Goal: Transaction & Acquisition: Purchase product/service

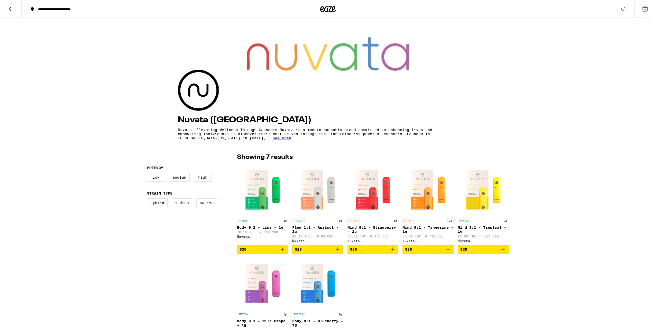
click at [212, 201] on label "Sativa" at bounding box center [206, 201] width 21 height 9
click at [148, 198] on input "Sativa" at bounding box center [148, 198] width 0 height 0
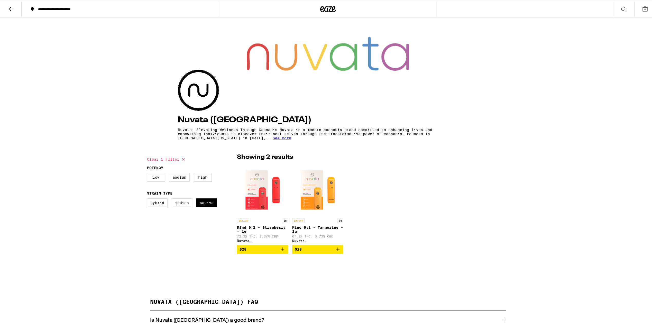
click at [272, 197] on img "Open page for Mind 9:1 - Strawberry - 1g from Nuvata (CA)" at bounding box center [262, 188] width 51 height 51
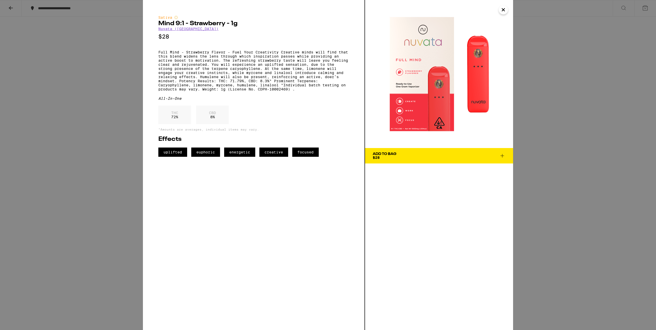
click at [390, 163] on button "Add To Bag $28" at bounding box center [439, 155] width 148 height 15
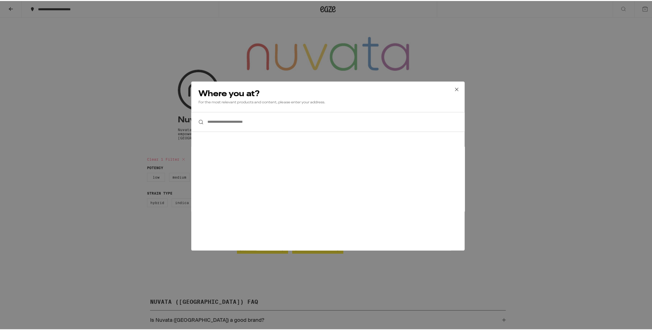
click at [220, 122] on input "**********" at bounding box center [328, 121] width 274 height 20
click at [453, 89] on icon at bounding box center [457, 89] width 8 height 8
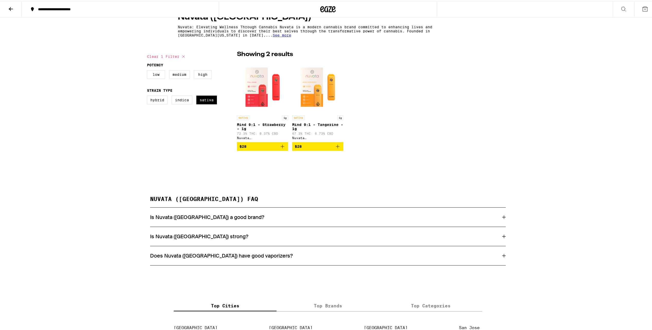
scroll to position [129, 0]
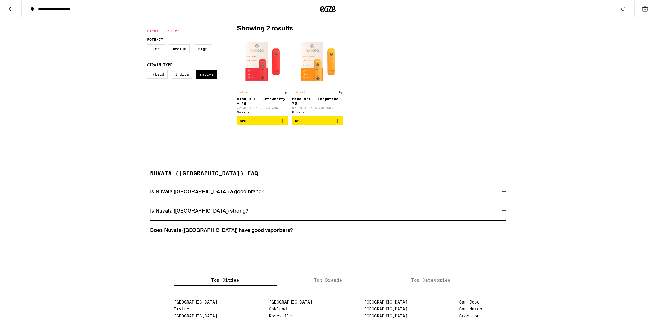
click at [292, 192] on div "Is Nuvata ([GEOGRAPHIC_DATA]) a good brand?" at bounding box center [328, 190] width 356 height 7
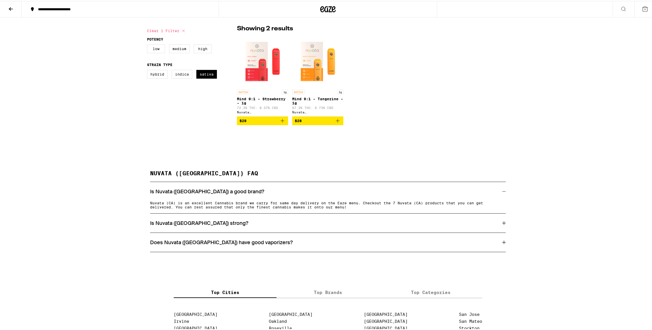
click at [275, 219] on div "Is Nuvata ([GEOGRAPHIC_DATA]) strong?" at bounding box center [328, 222] width 356 height 7
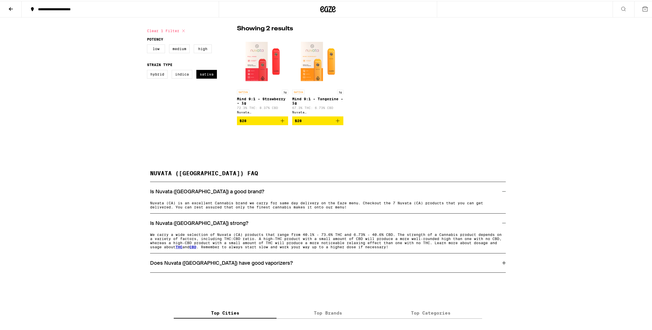
click at [264, 262] on div "Does Nuvata ([GEOGRAPHIC_DATA]) have good vaporizers?" at bounding box center [328, 262] width 356 height 7
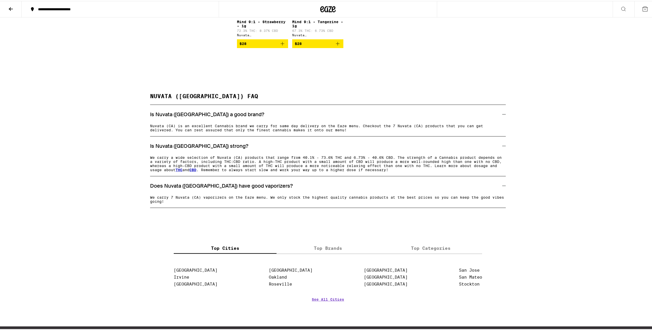
scroll to position [231, 0]
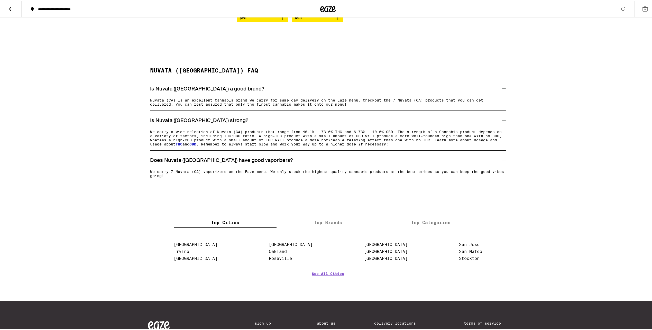
drag, startPoint x: 308, startPoint y: 156, endPoint x: 311, endPoint y: 155, distance: 2.8
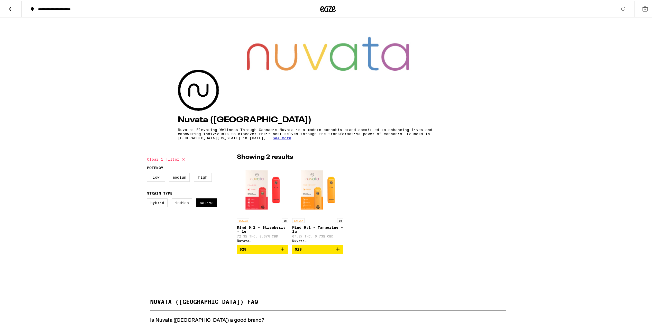
drag, startPoint x: 288, startPoint y: 154, endPoint x: 293, endPoint y: 154, distance: 4.1
checkbox input "false"
